Goal: Information Seeking & Learning: Learn about a topic

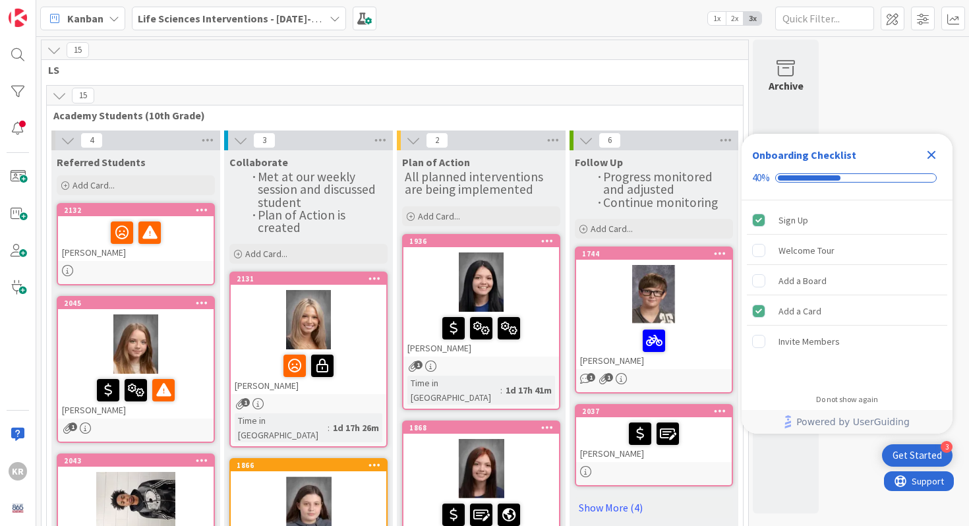
click at [189, 346] on div at bounding box center [136, 343] width 156 height 59
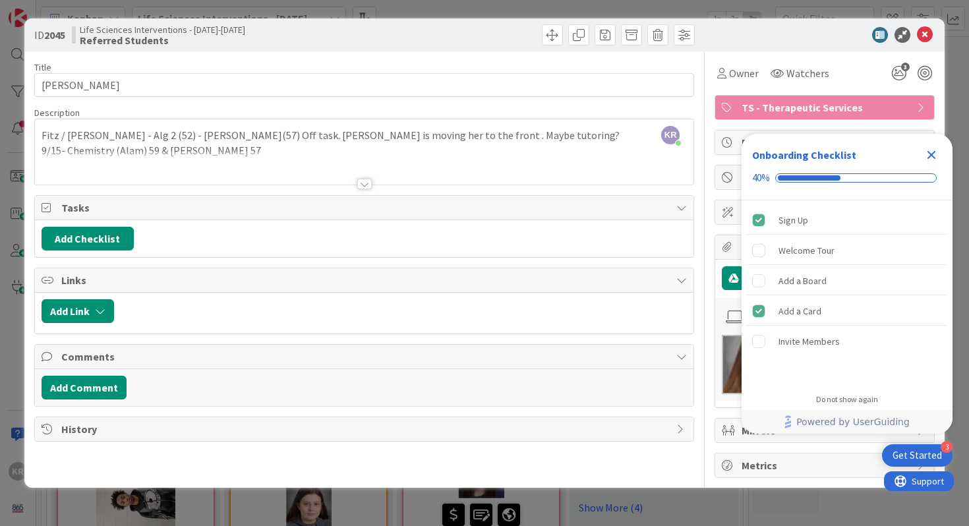
click at [370, 189] on div at bounding box center [364, 184] width 15 height 11
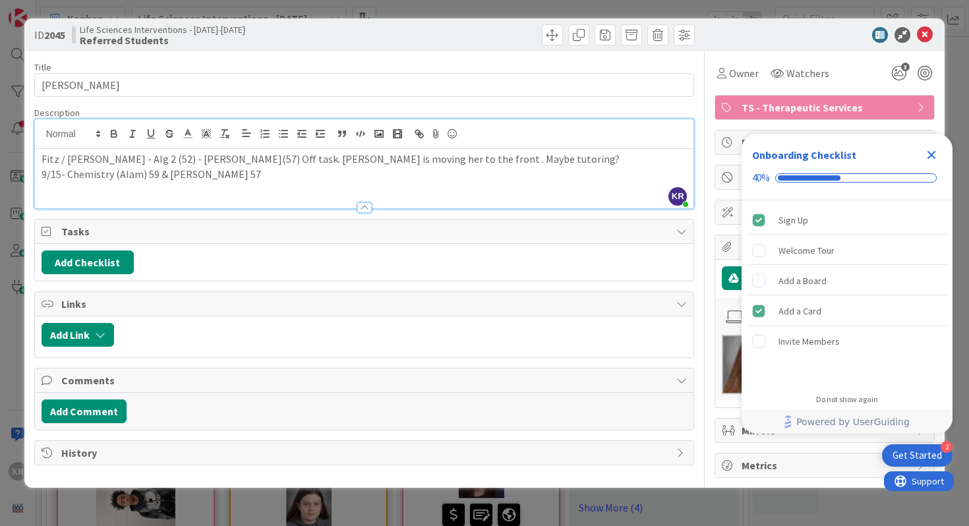
click at [258, 189] on div "Fitz / [PERSON_NAME] - Alg 2 (52) - [PERSON_NAME](57) Off task. [PERSON_NAME] i…" at bounding box center [364, 178] width 659 height 59
click at [932, 156] on icon "Close Checklist" at bounding box center [931, 155] width 9 height 9
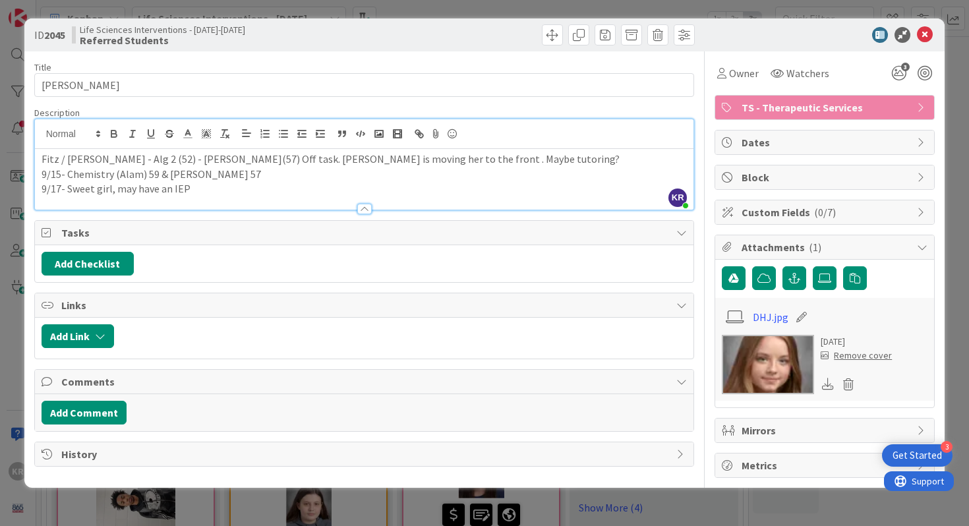
click at [20, 387] on div "ID 2045 Life Sciences Interventions - [DATE]-[DATE] Referred Students Title 18 …" at bounding box center [484, 263] width 969 height 526
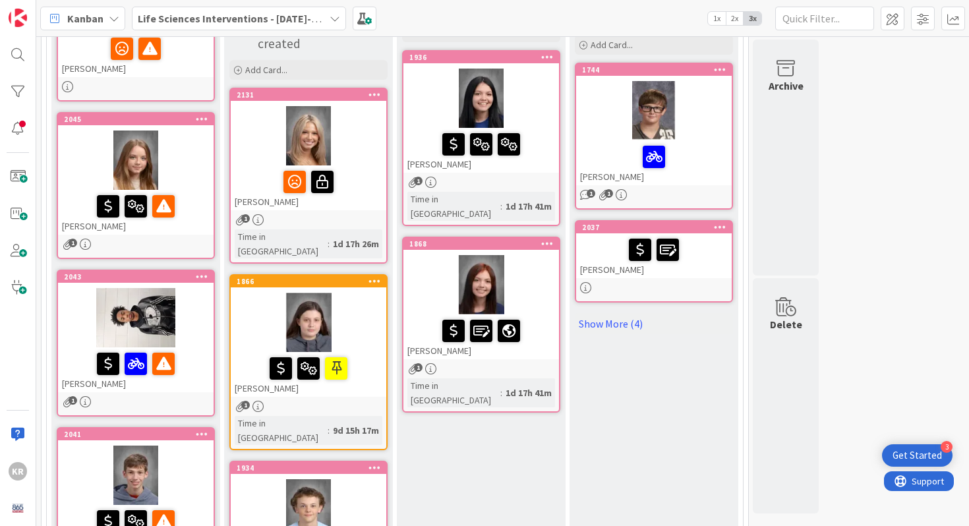
click at [79, 306] on div at bounding box center [136, 317] width 156 height 59
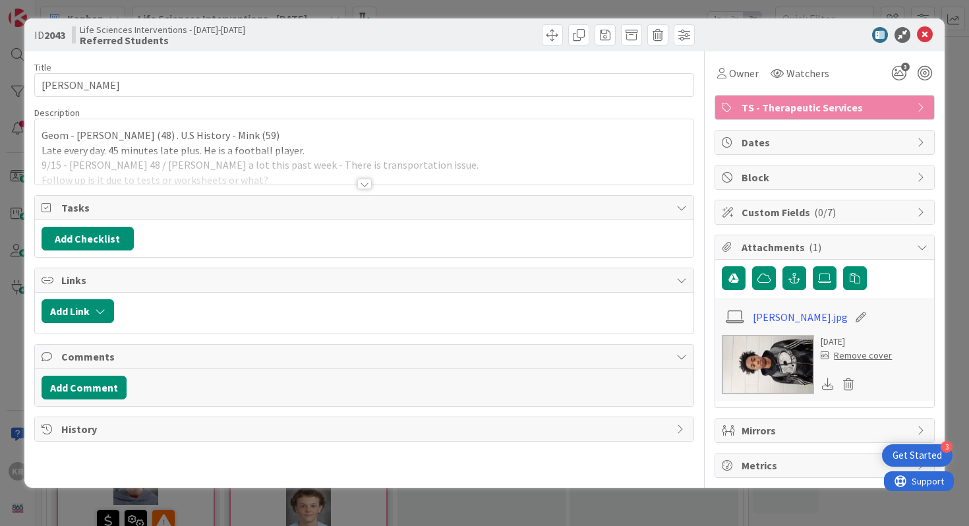
click at [1, 260] on div "ID 2043 Life Sciences Interventions - [DATE]-[DATE] Referred Students Title 10 …" at bounding box center [484, 263] width 969 height 526
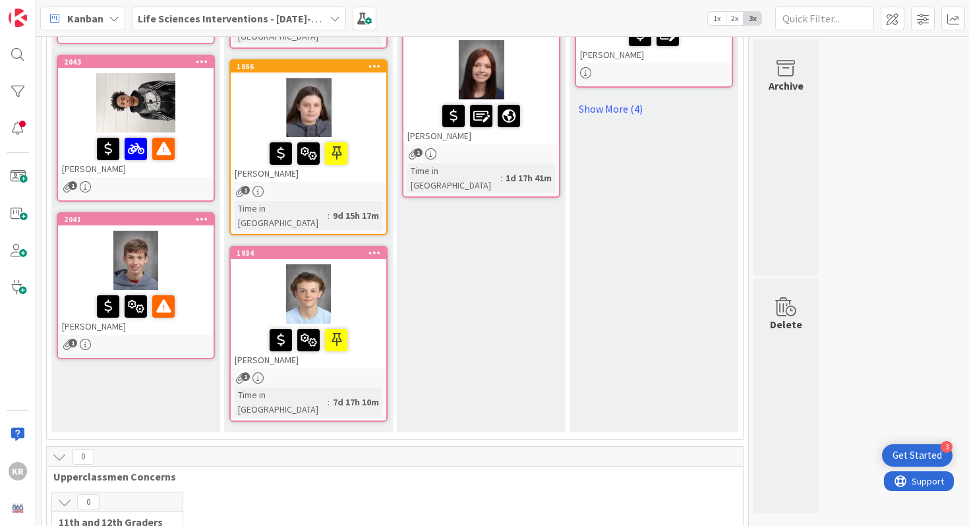
scroll to position [413, 0]
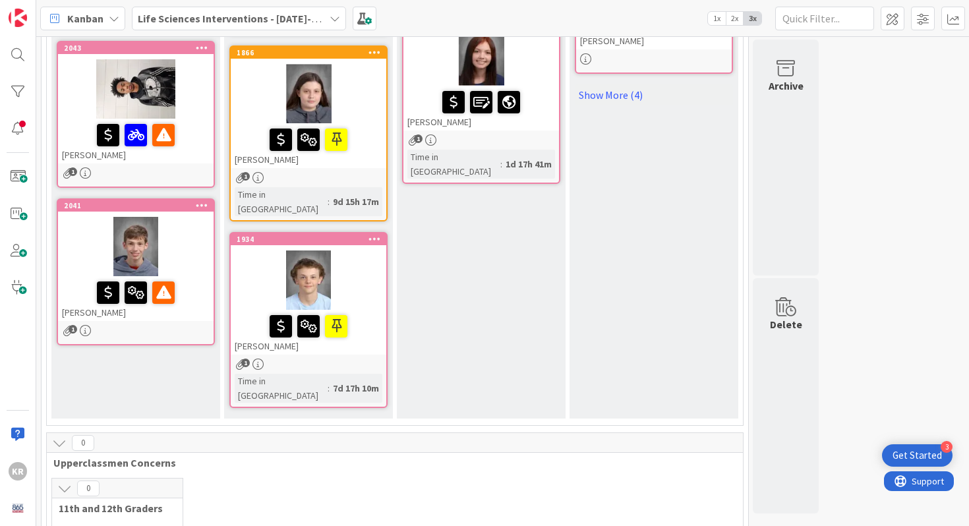
click at [194, 246] on div at bounding box center [136, 246] width 156 height 59
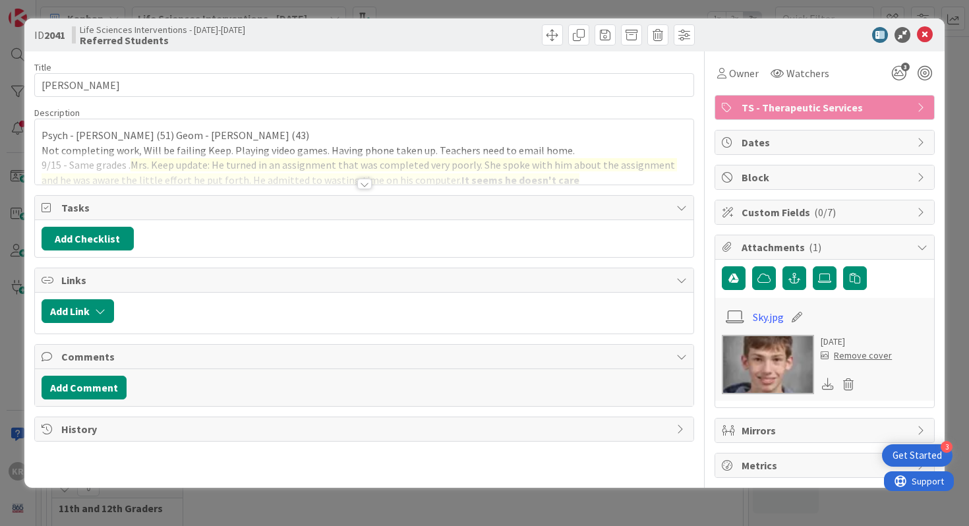
click at [361, 185] on div at bounding box center [364, 184] width 15 height 11
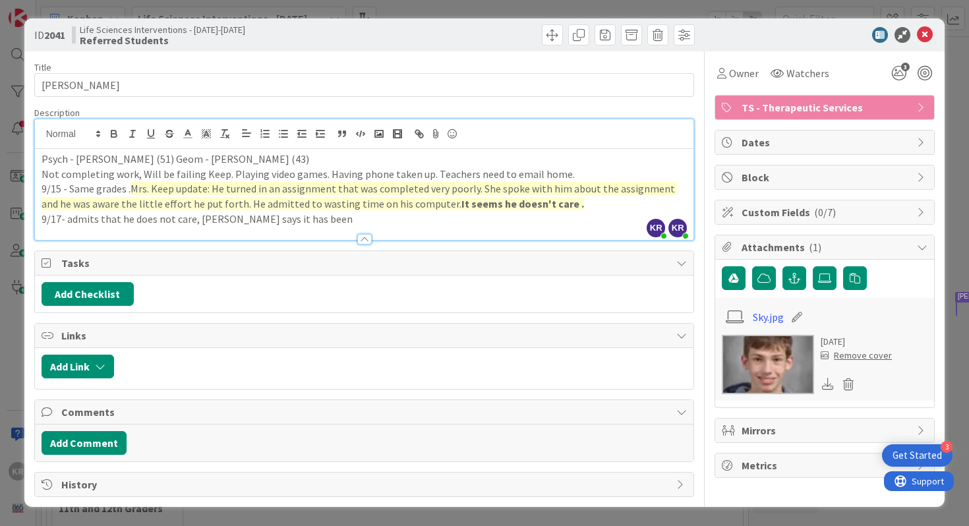
click at [5, 254] on div "ID 2041 Life Sciences Interventions - [DATE]-[DATE] Referred Students Title 15 …" at bounding box center [484, 263] width 969 height 526
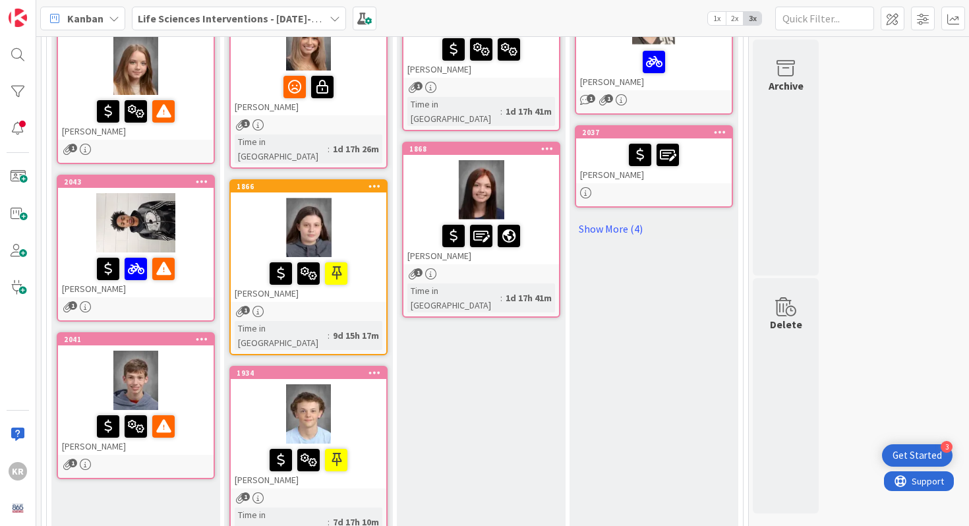
scroll to position [282, 0]
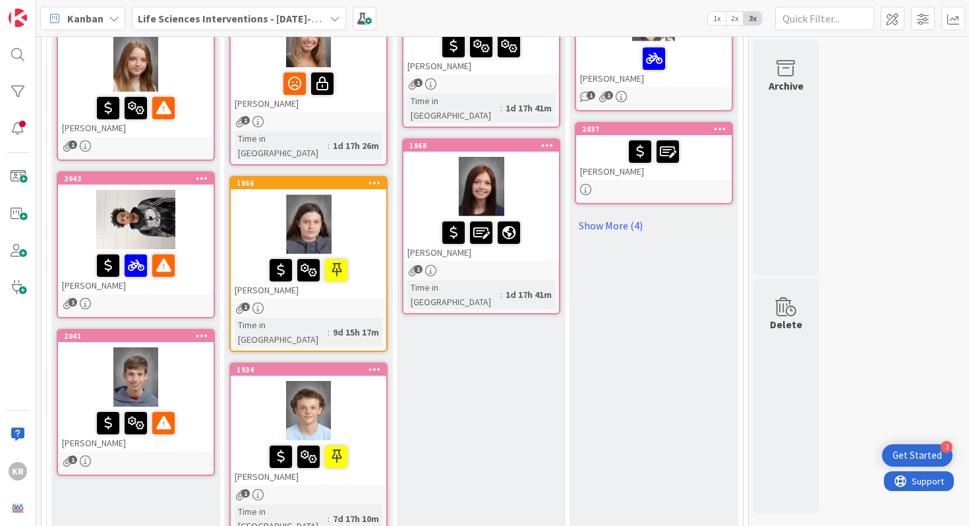
click at [260, 399] on div at bounding box center [309, 410] width 156 height 59
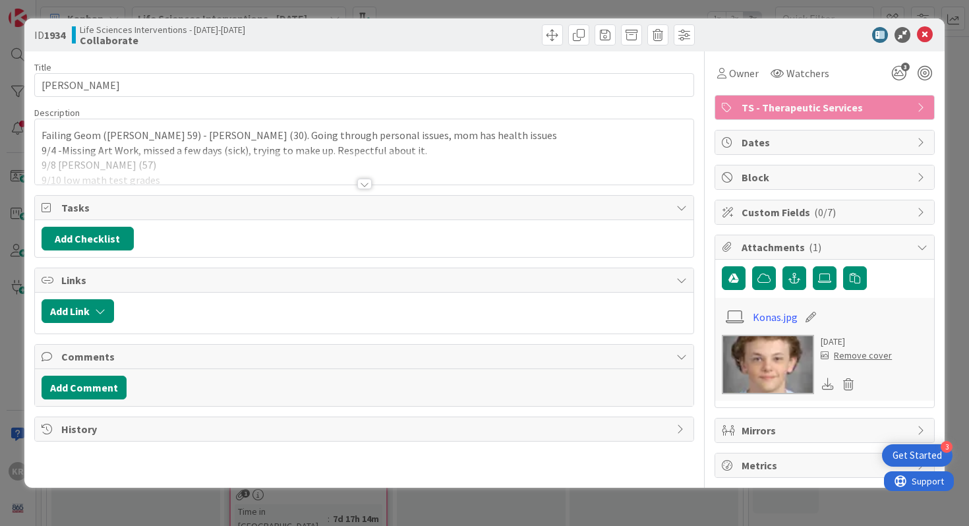
click at [378, 182] on div at bounding box center [364, 168] width 659 height 34
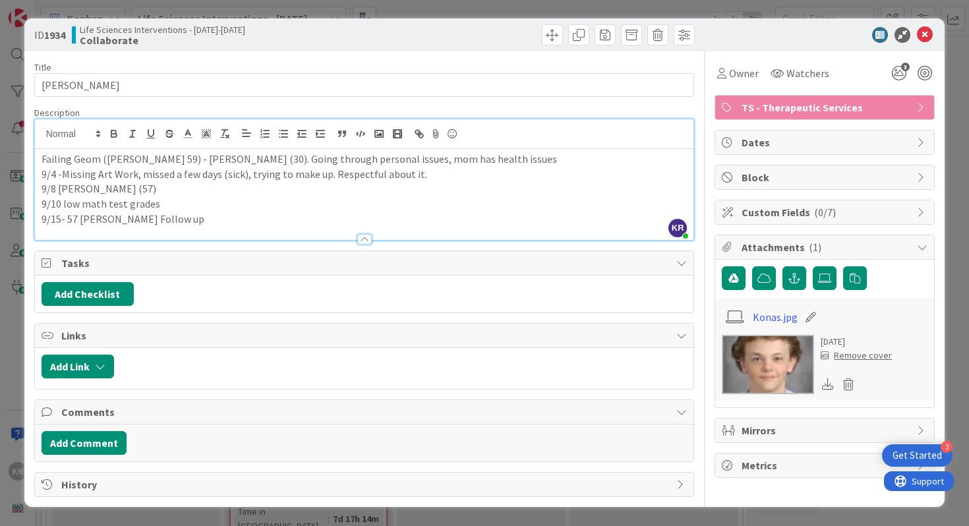
click at [252, 225] on div "Description KR [PERSON_NAME] just joined Failing Geom ([PERSON_NAME] 59) - [PER…" at bounding box center [364, 174] width 660 height 134
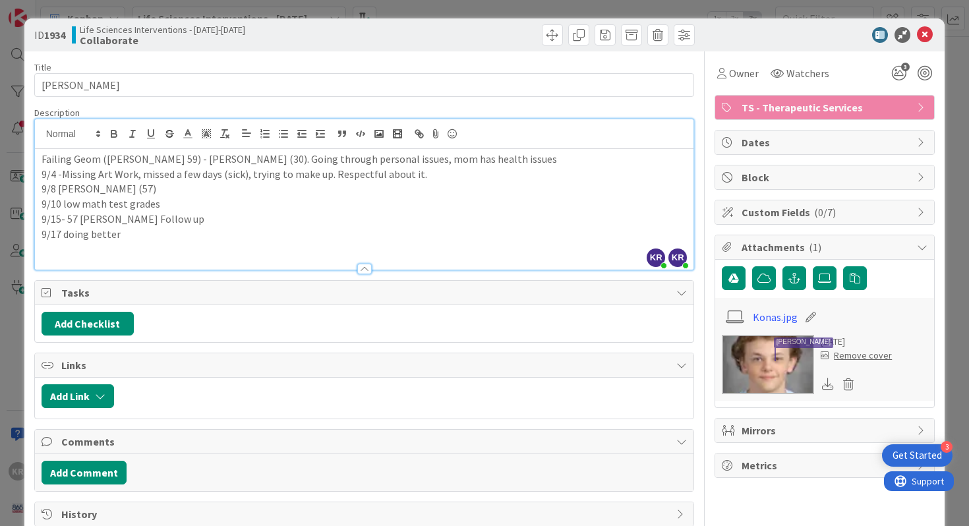
click at [0, 303] on div "ID 1934 Life Sciences Interventions - [DATE]-[DATE] Collaborate Title 12 / 128 …" at bounding box center [484, 263] width 969 height 526
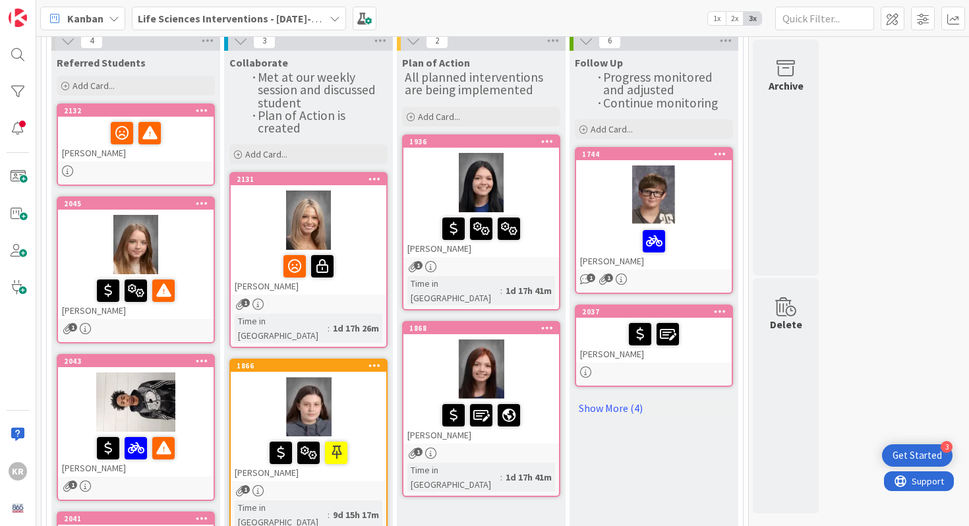
scroll to position [98, 0]
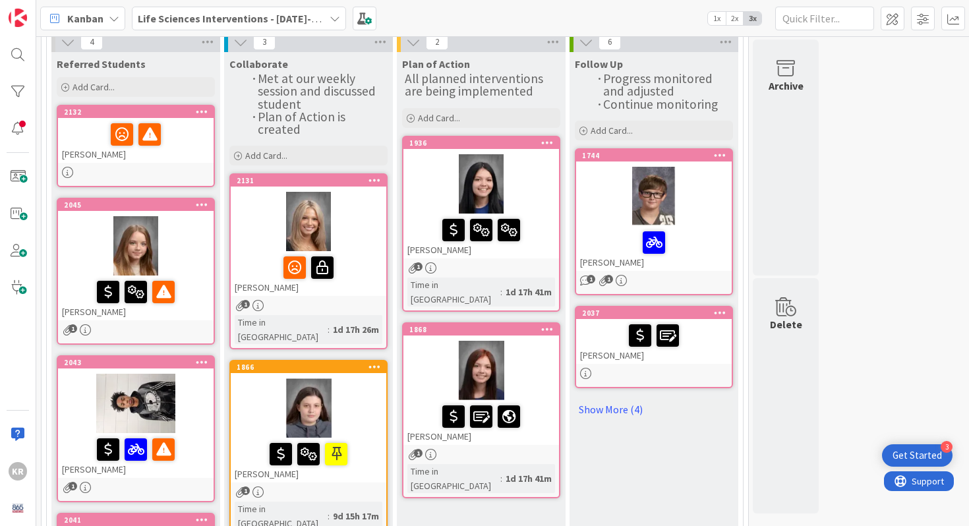
click at [693, 368] on div at bounding box center [654, 373] width 156 height 11
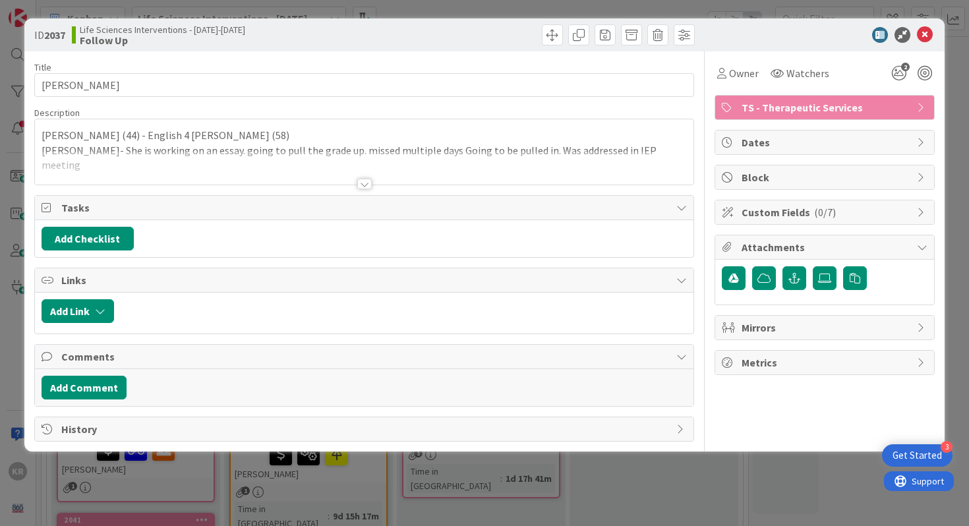
click at [629, 144] on div "[PERSON_NAME] (44) - English 4 [PERSON_NAME] (58) [PERSON_NAME]- She is working…" at bounding box center [364, 151] width 659 height 65
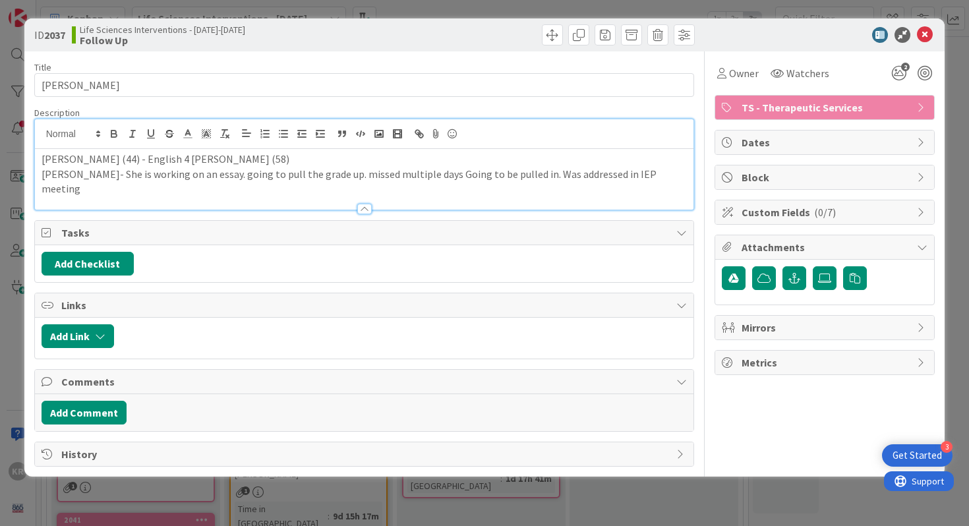
click at [633, 173] on p "[PERSON_NAME]- She is working on an essay. going to pull the grade up. missed m…" at bounding box center [365, 182] width 646 height 30
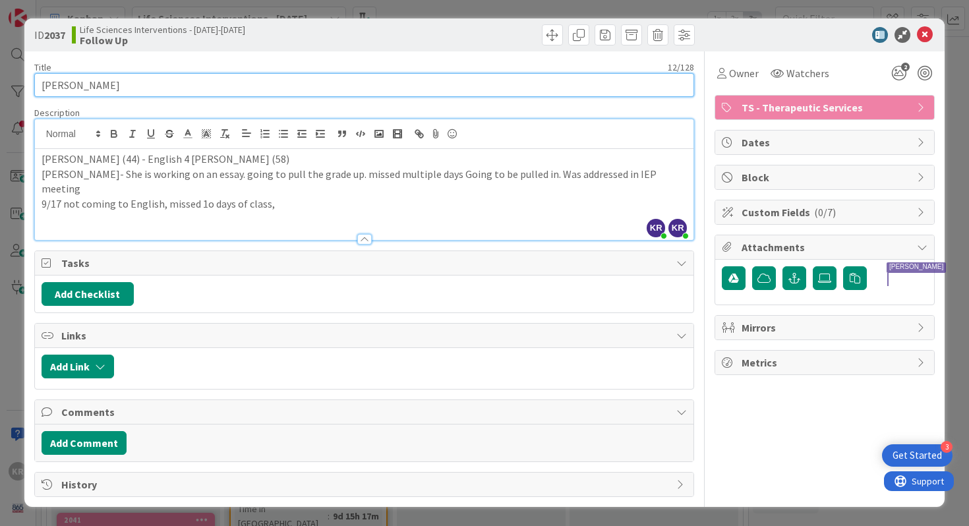
click at [73, 85] on input "[PERSON_NAME]" at bounding box center [364, 85] width 660 height 24
type input "[PERSON_NAME]"
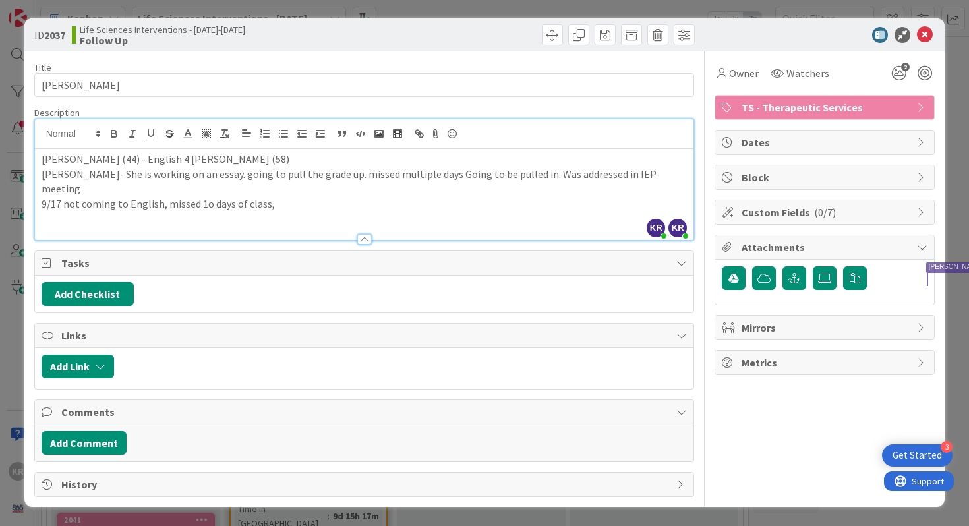
click at [1, 259] on div "ID 2037 Life Sciences Interventions - [DATE]-[DATE] Follow Up Title 12 / 128 [P…" at bounding box center [484, 263] width 969 height 526
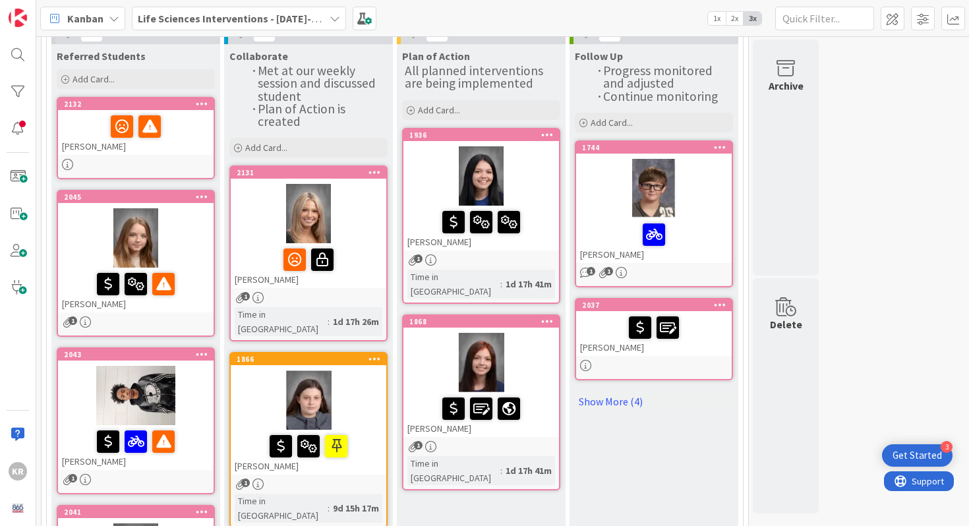
scroll to position [106, 0]
click at [610, 218] on div "[PERSON_NAME]" at bounding box center [654, 240] width 156 height 45
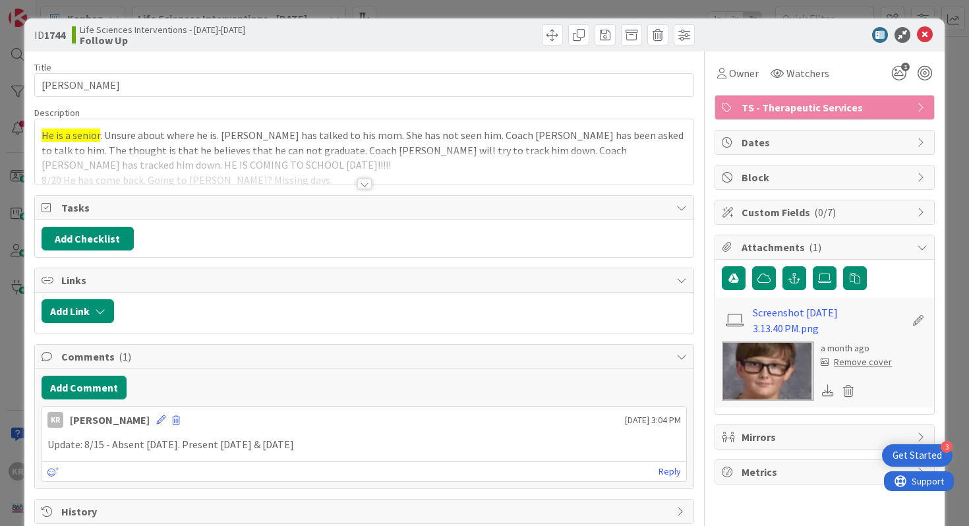
click at [361, 183] on div at bounding box center [364, 184] width 15 height 11
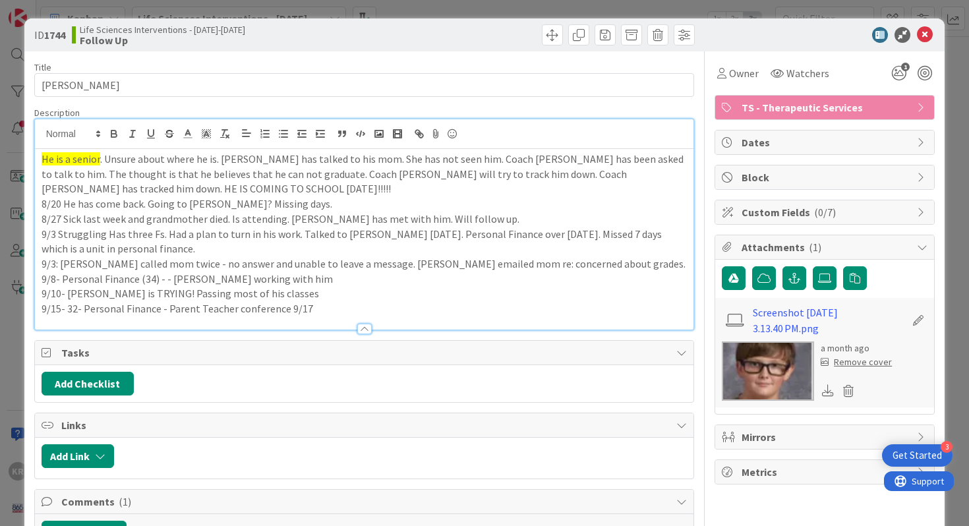
click at [319, 311] on p "9/15- 32- Personal Finance - Parent Teacher conference 9/17" at bounding box center [365, 308] width 646 height 15
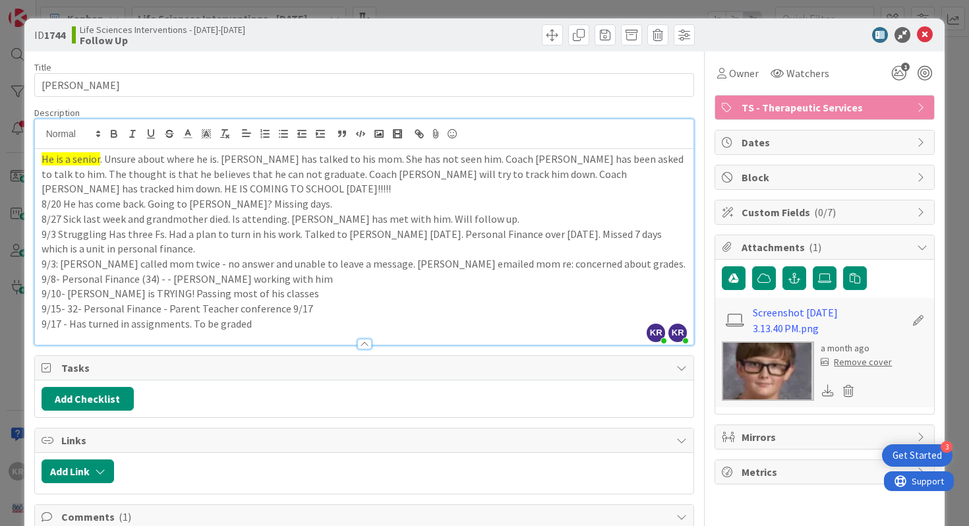
click at [7, 348] on div "ID 1744 Life Sciences Interventions - [DATE]-[DATE] Follow Up Title 11 / 128 [P…" at bounding box center [484, 263] width 969 height 526
click at [304, 311] on p "9/15- 32- Personal Finance - Parent Teacher conference 9/17" at bounding box center [365, 308] width 646 height 15
click at [0, 294] on div "ID 1744 Life Sciences Interventions - [DATE]-[DATE] Follow Up Title 11 / 128 [P…" at bounding box center [484, 263] width 969 height 526
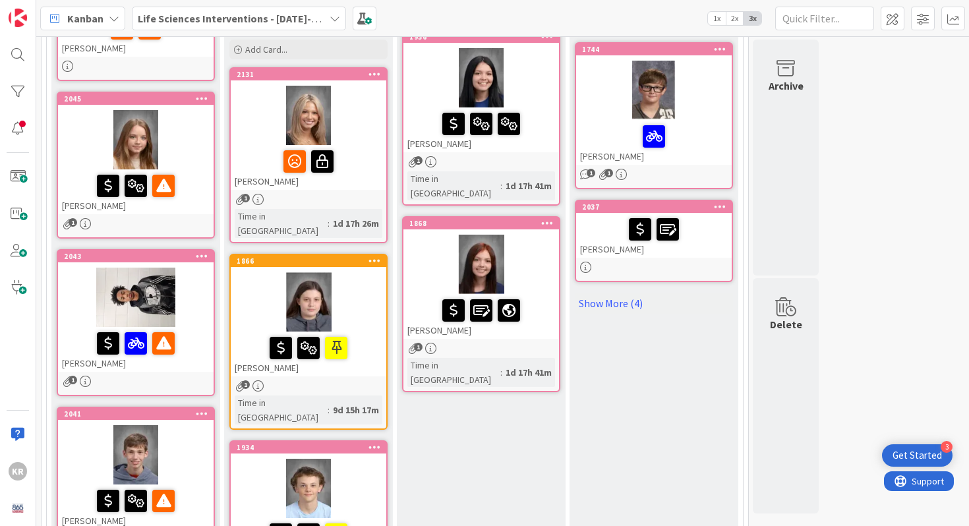
scroll to position [210, 0]
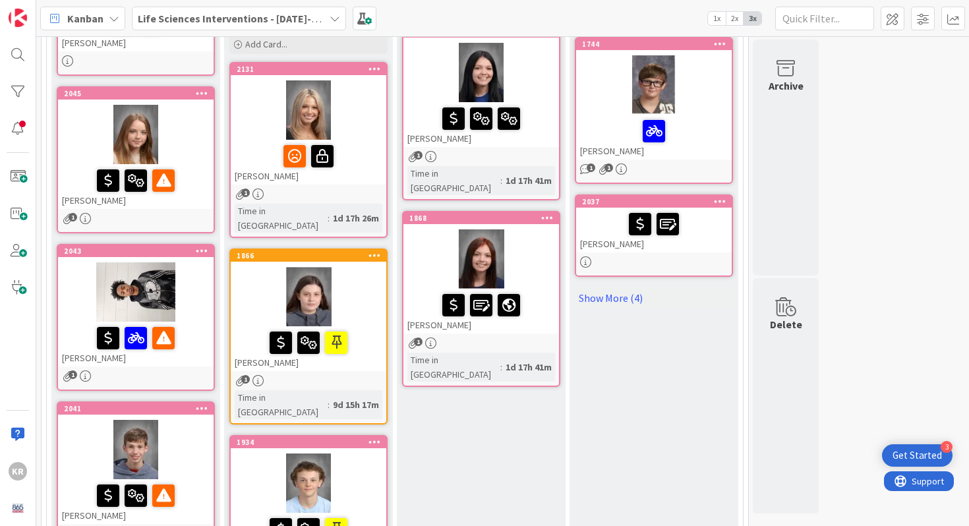
click at [355, 276] on div at bounding box center [309, 296] width 156 height 59
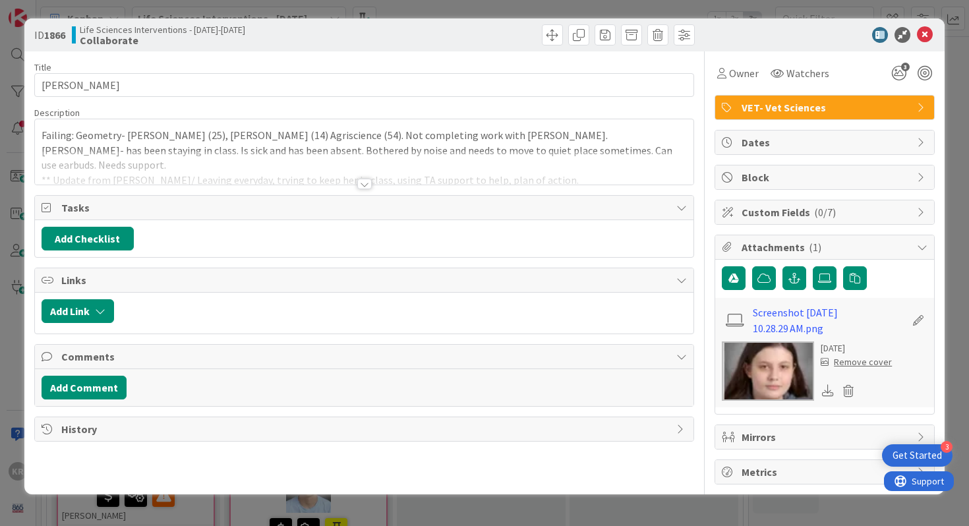
click at [366, 186] on div at bounding box center [364, 184] width 15 height 11
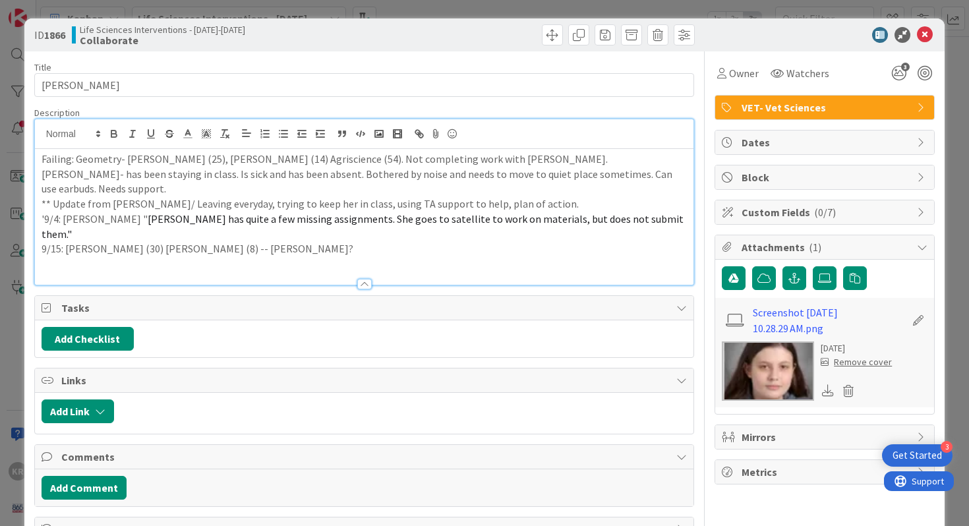
click at [326, 241] on p "9/15: [PERSON_NAME] (30) [PERSON_NAME] (8) -- [PERSON_NAME]?" at bounding box center [365, 248] width 646 height 15
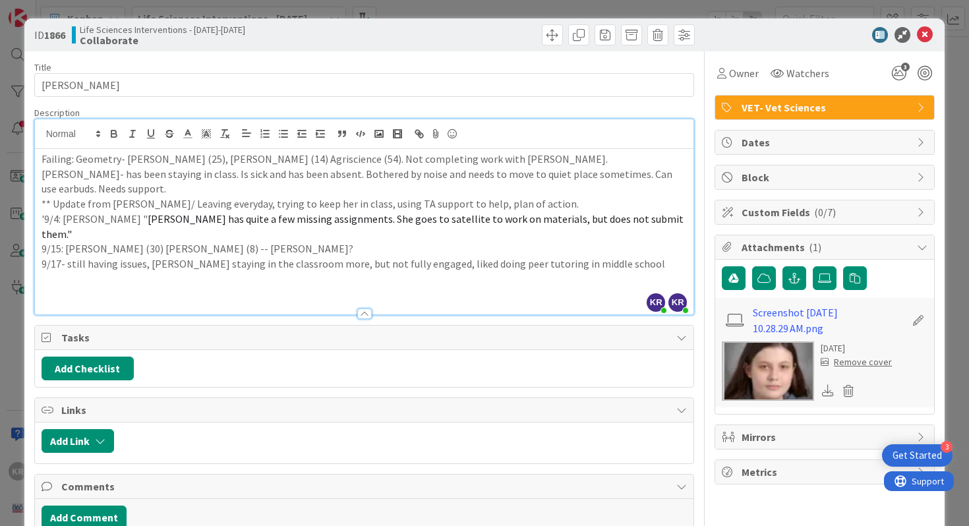
click at [18, 375] on div "ID 1866 Life Sciences Interventions - [DATE]-[DATE] Collaborate Title 11 / 128 …" at bounding box center [484, 263] width 969 height 526
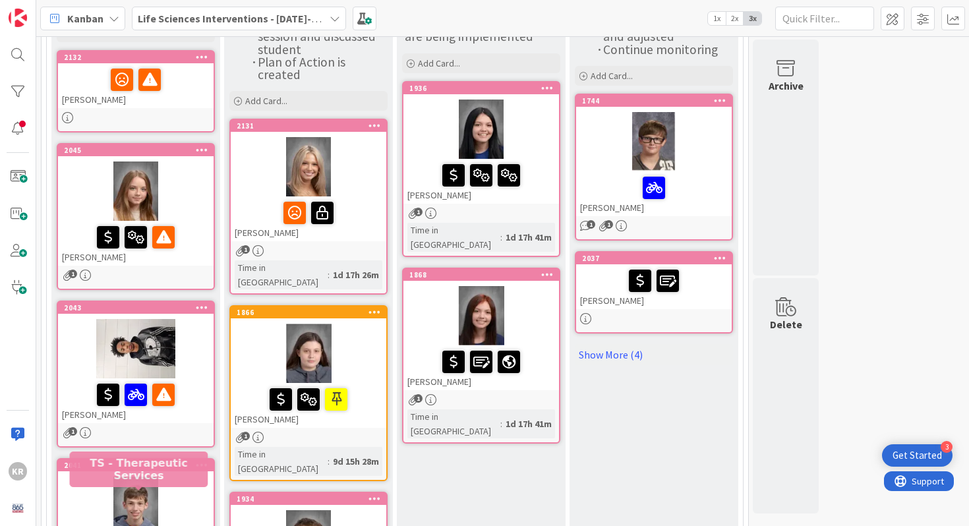
scroll to position [123, 0]
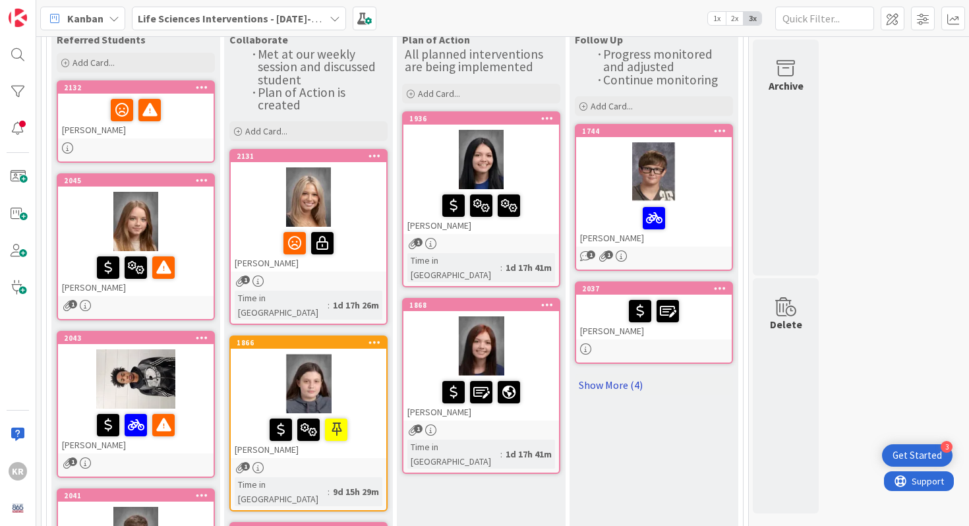
click at [630, 385] on link "Show More (4)" at bounding box center [654, 384] width 158 height 21
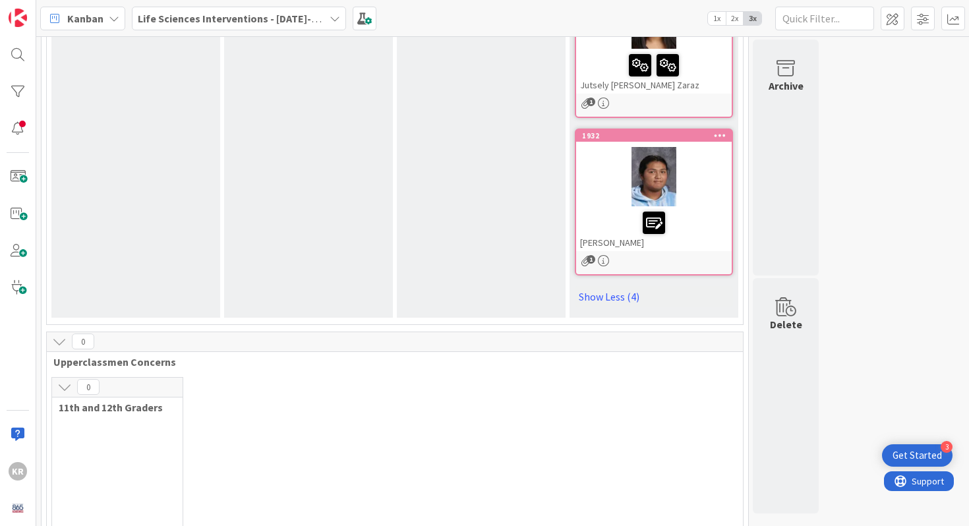
scroll to position [828, 0]
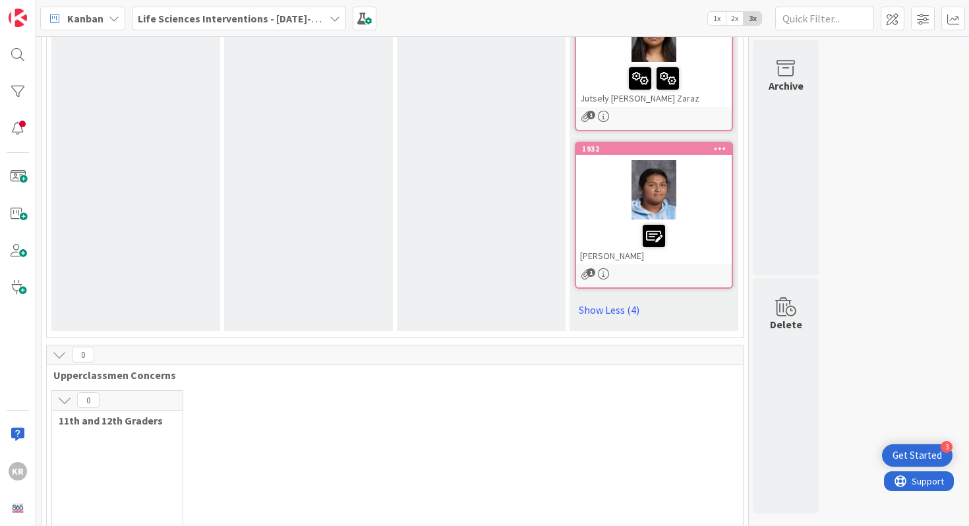
click at [712, 78] on div at bounding box center [654, 79] width 148 height 28
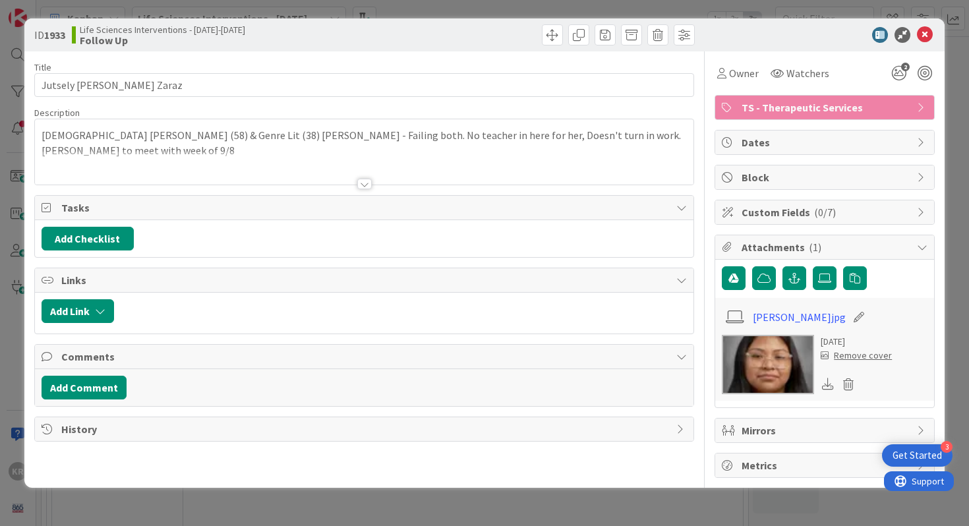
click at [366, 178] on div at bounding box center [364, 168] width 659 height 34
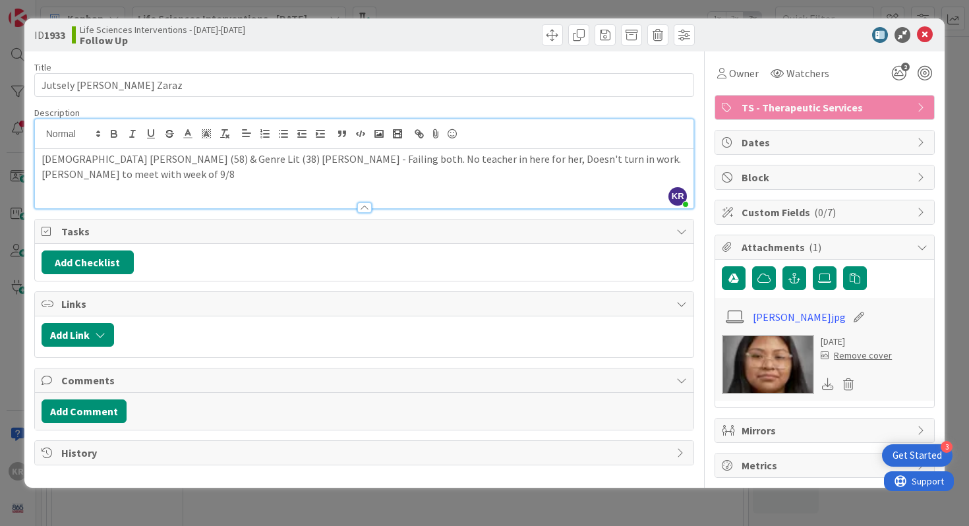
click at [297, 181] on div "[DEMOGRAPHIC_DATA] [PERSON_NAME] (58) & Genre Lit (38) [PERSON_NAME] - Failing …" at bounding box center [364, 178] width 659 height 59
click at [5, 299] on div "ID 1933 Life Sciences Interventions - [DATE]-[DATE] Follow Up Title 22 / 128 Ju…" at bounding box center [484, 263] width 969 height 526
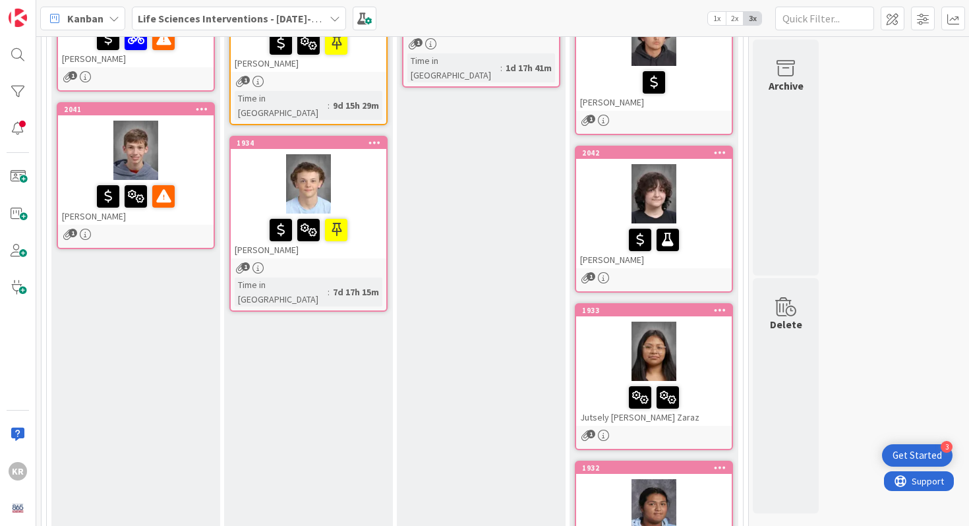
scroll to position [505, 0]
